Goal: Transaction & Acquisition: Purchase product/service

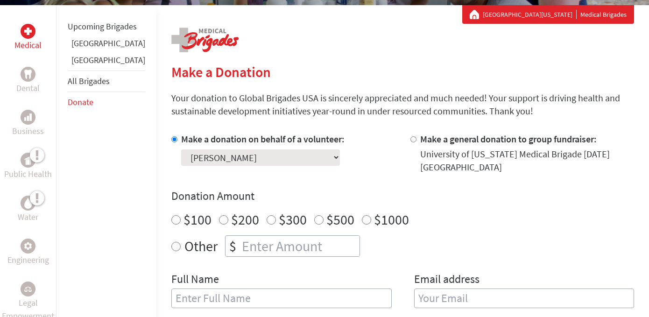
scroll to position [172, 0]
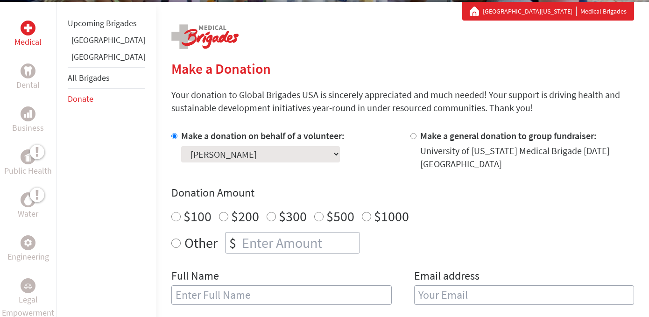
radio input "true"
click at [260, 240] on input "number" at bounding box center [300, 243] width 120 height 21
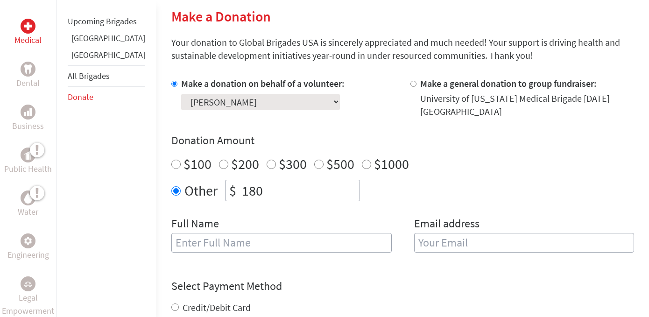
scroll to position [228, 0]
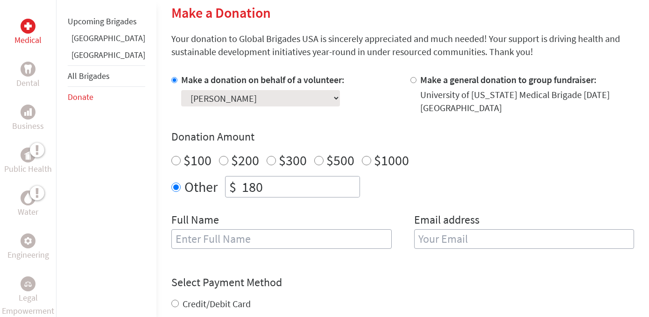
type input "180"
click at [305, 241] on input "text" at bounding box center [281, 239] width 220 height 20
type input "[PERSON_NAME]"
click at [471, 237] on input "email" at bounding box center [524, 239] width 220 height 20
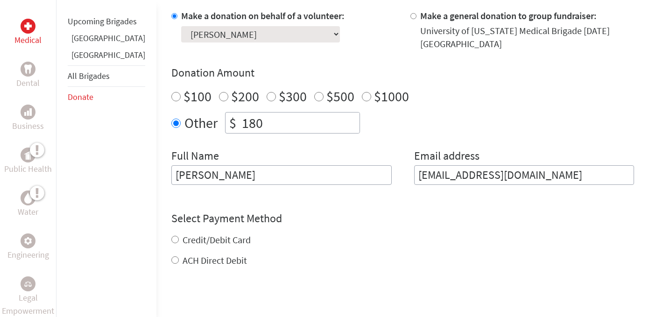
scroll to position [303, 0]
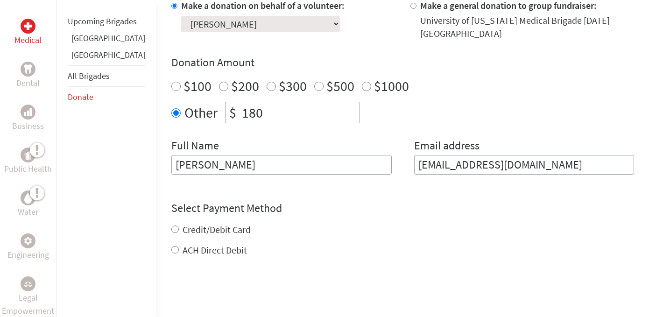
type input "[EMAIL_ADDRESS][DOMAIN_NAME]"
click at [171, 225] on div "Credit/Debit Card" at bounding box center [402, 229] width 463 height 13
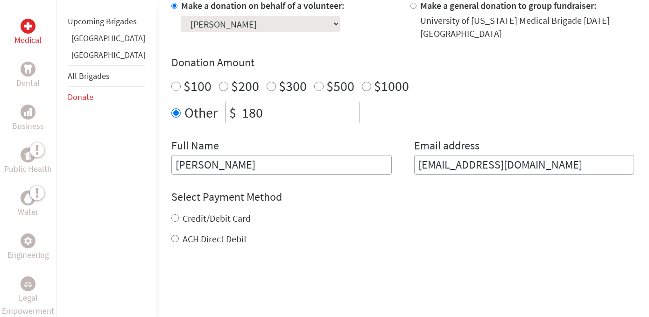
click at [171, 219] on input "Credit/Debit Card" at bounding box center [174, 217] width 7 height 7
radio input "true"
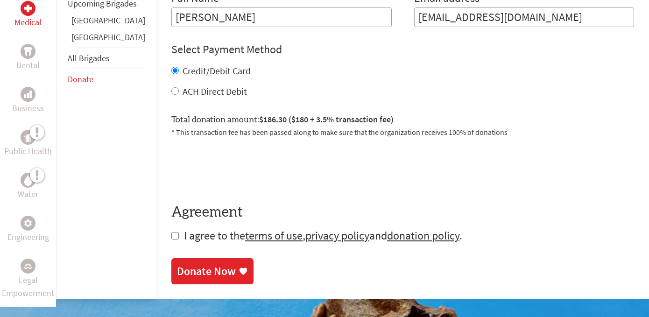
scroll to position [459, 0]
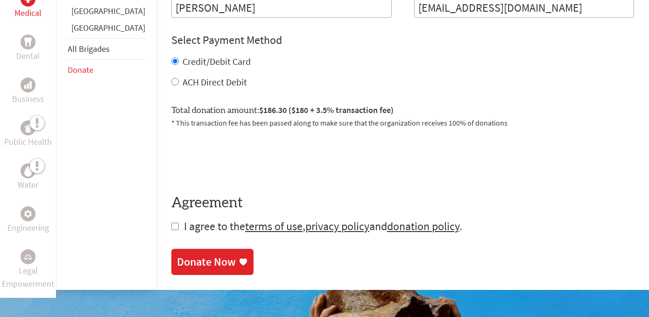
click at [171, 225] on input "checkbox" at bounding box center [174, 226] width 7 height 7
checkbox input "true"
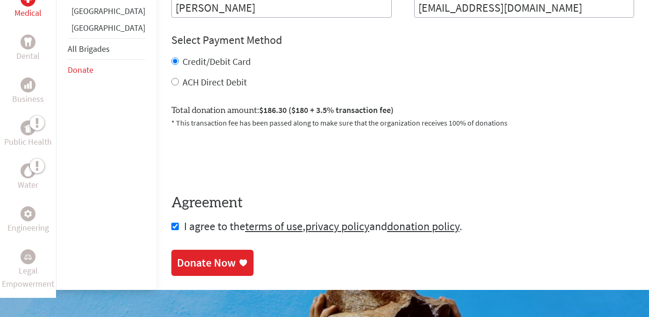
click at [177, 270] on div "Donate Now" at bounding box center [206, 262] width 59 height 15
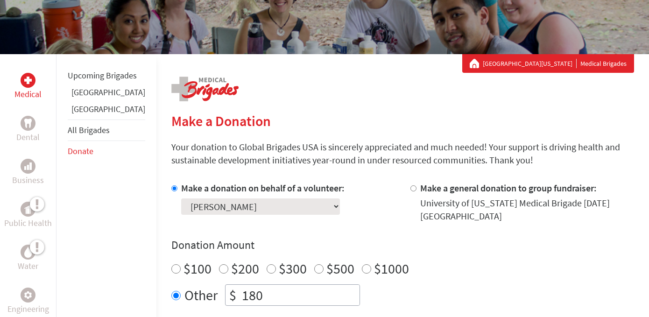
scroll to position [121, 0]
